Goal: Information Seeking & Learning: Learn about a topic

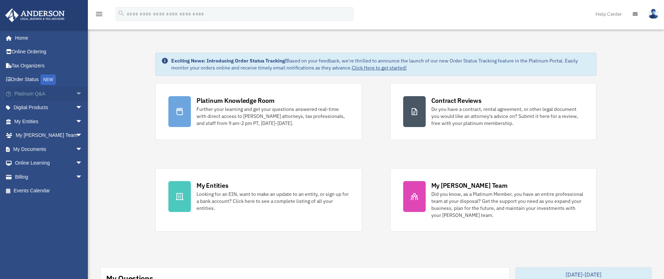
click at [76, 91] on span "arrow_drop_down" at bounding box center [83, 94] width 14 height 14
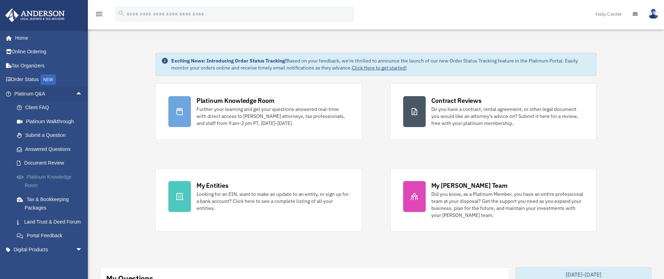
click at [41, 179] on link "Platinum Knowledge Room" at bounding box center [51, 181] width 83 height 22
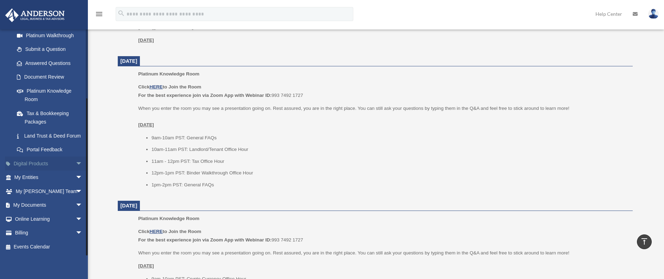
scroll to position [492, 0]
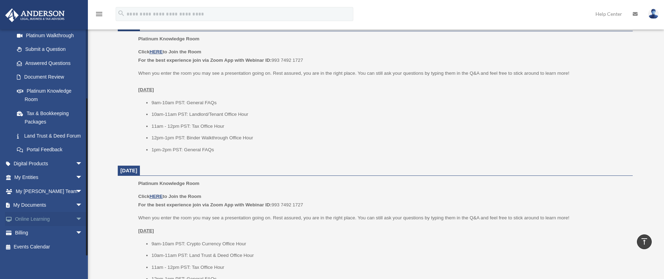
click at [76, 218] on span "arrow_drop_down" at bounding box center [83, 219] width 14 height 14
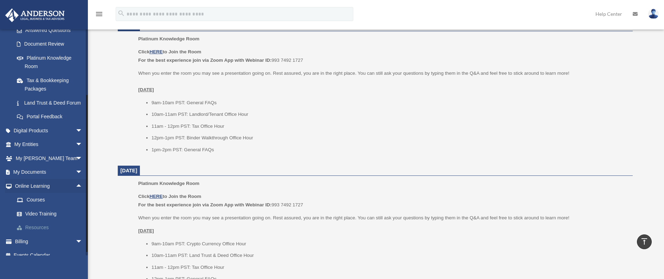
scroll to position [130, 0]
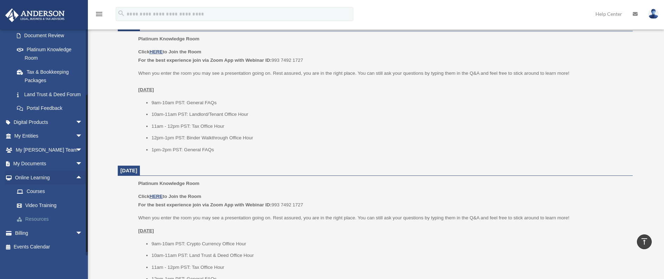
click at [37, 225] on link "Resources" at bounding box center [51, 220] width 83 height 14
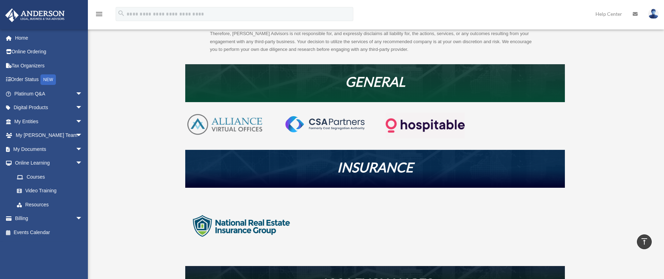
scroll to position [105, 0]
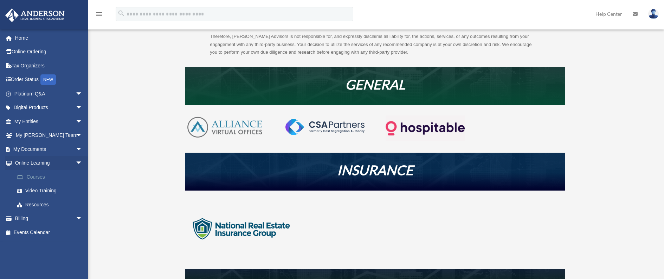
click at [45, 178] on link "Courses" at bounding box center [51, 177] width 83 height 14
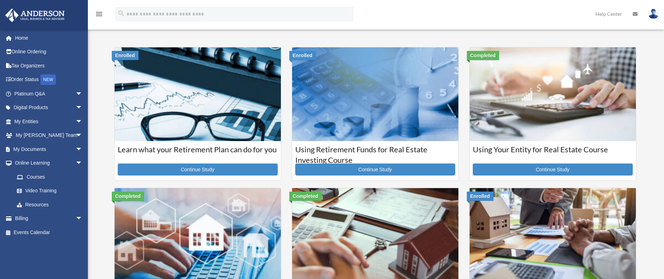
click at [39, 177] on div "bob.apples@andersonadvisors.com Sign Out bob.apples@andersonadvisors.com Home O…" at bounding box center [44, 168] width 88 height 279
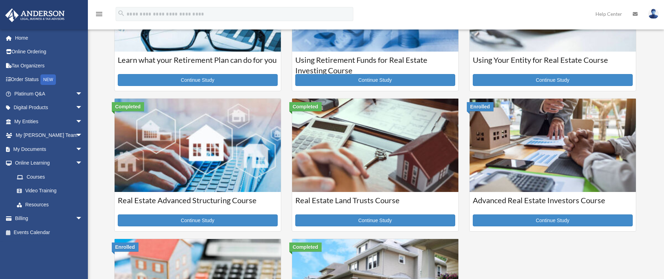
scroll to position [105, 0]
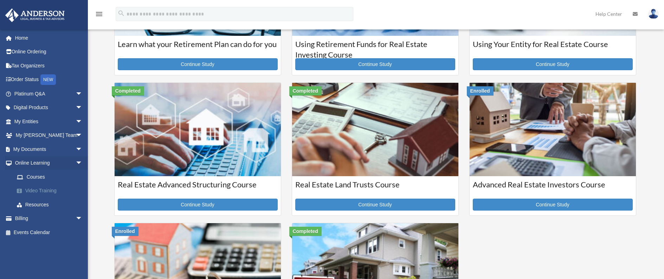
click at [32, 194] on link "Video Training" at bounding box center [51, 191] width 83 height 14
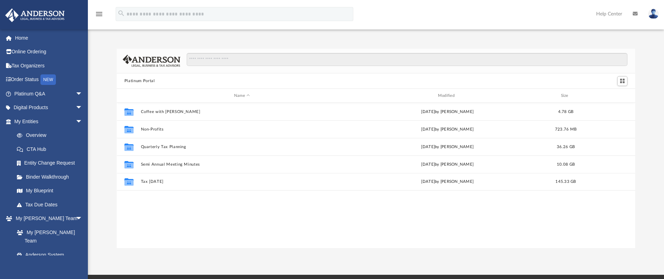
scroll to position [155, 513]
click at [76, 220] on span "arrow_drop_down" at bounding box center [83, 219] width 14 height 14
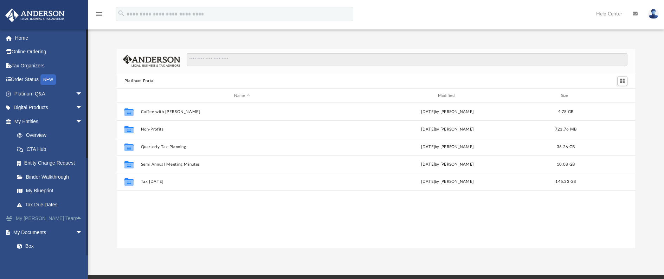
click at [76, 220] on span "arrow_drop_up" at bounding box center [83, 219] width 14 height 14
click at [76, 121] on span "arrow_drop_down" at bounding box center [83, 122] width 14 height 14
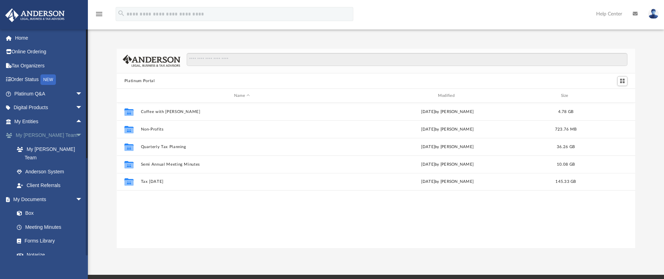
click at [76, 134] on span "arrow_drop_down" at bounding box center [83, 136] width 14 height 14
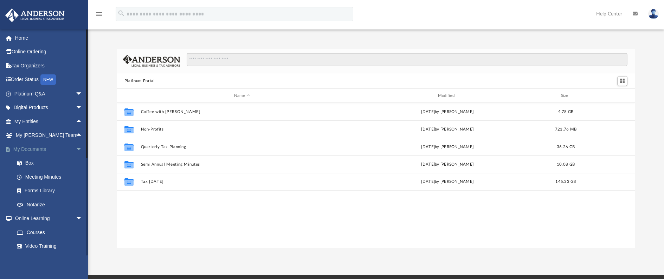
click at [76, 146] on span "arrow_drop_down" at bounding box center [83, 149] width 14 height 14
click at [76, 162] on span "arrow_drop_down" at bounding box center [83, 163] width 14 height 14
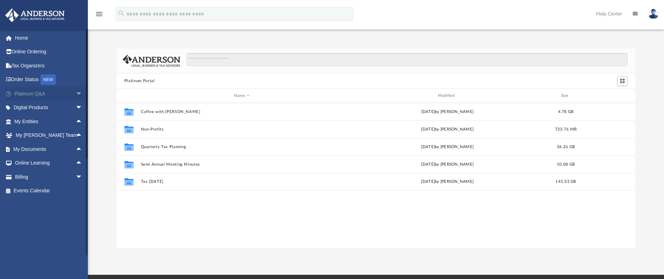
click at [77, 93] on span "arrow_drop_down" at bounding box center [83, 94] width 14 height 14
